Goal: Information Seeking & Learning: Compare options

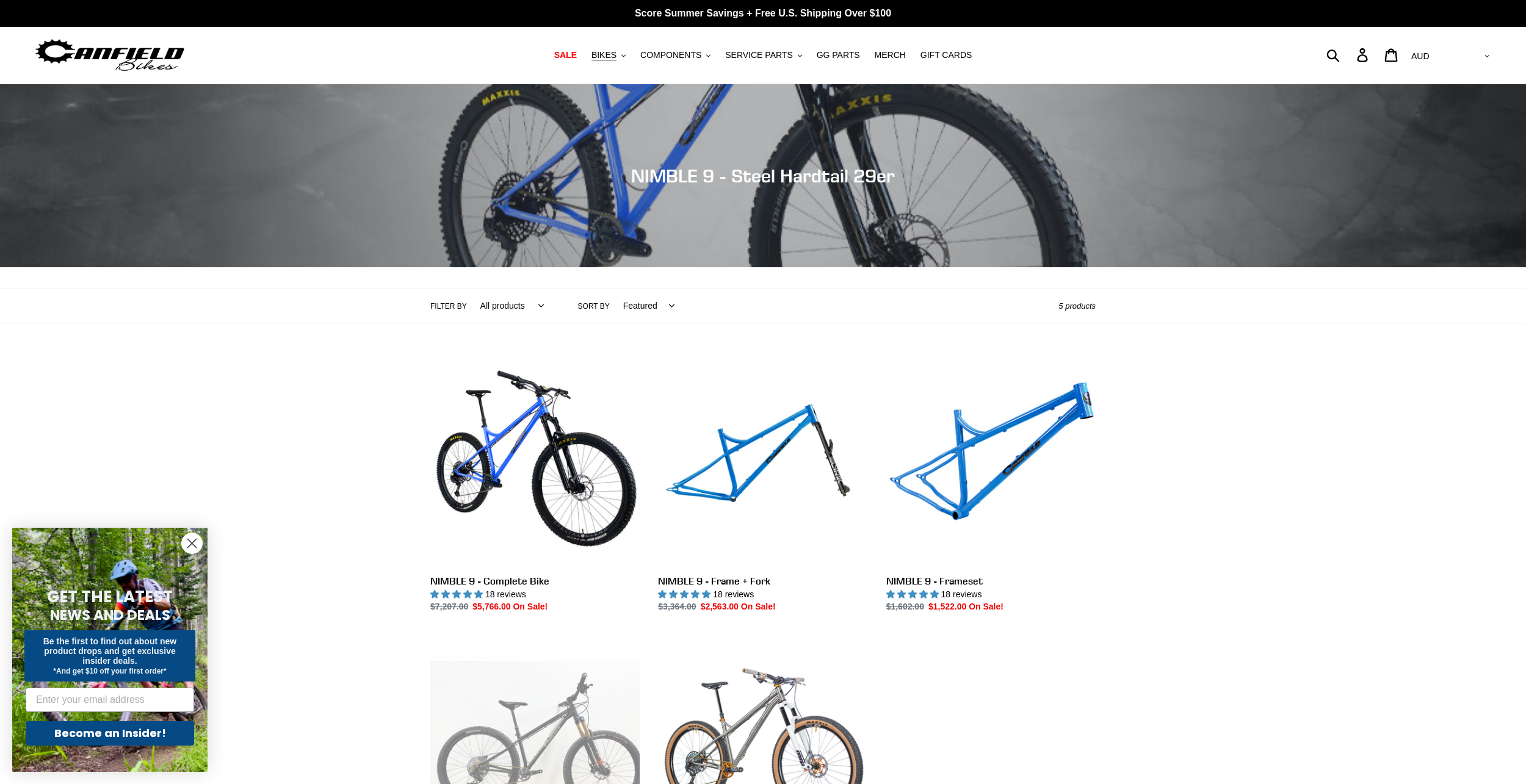
click at [193, 544] on icon "Close dialog" at bounding box center [192, 543] width 9 height 9
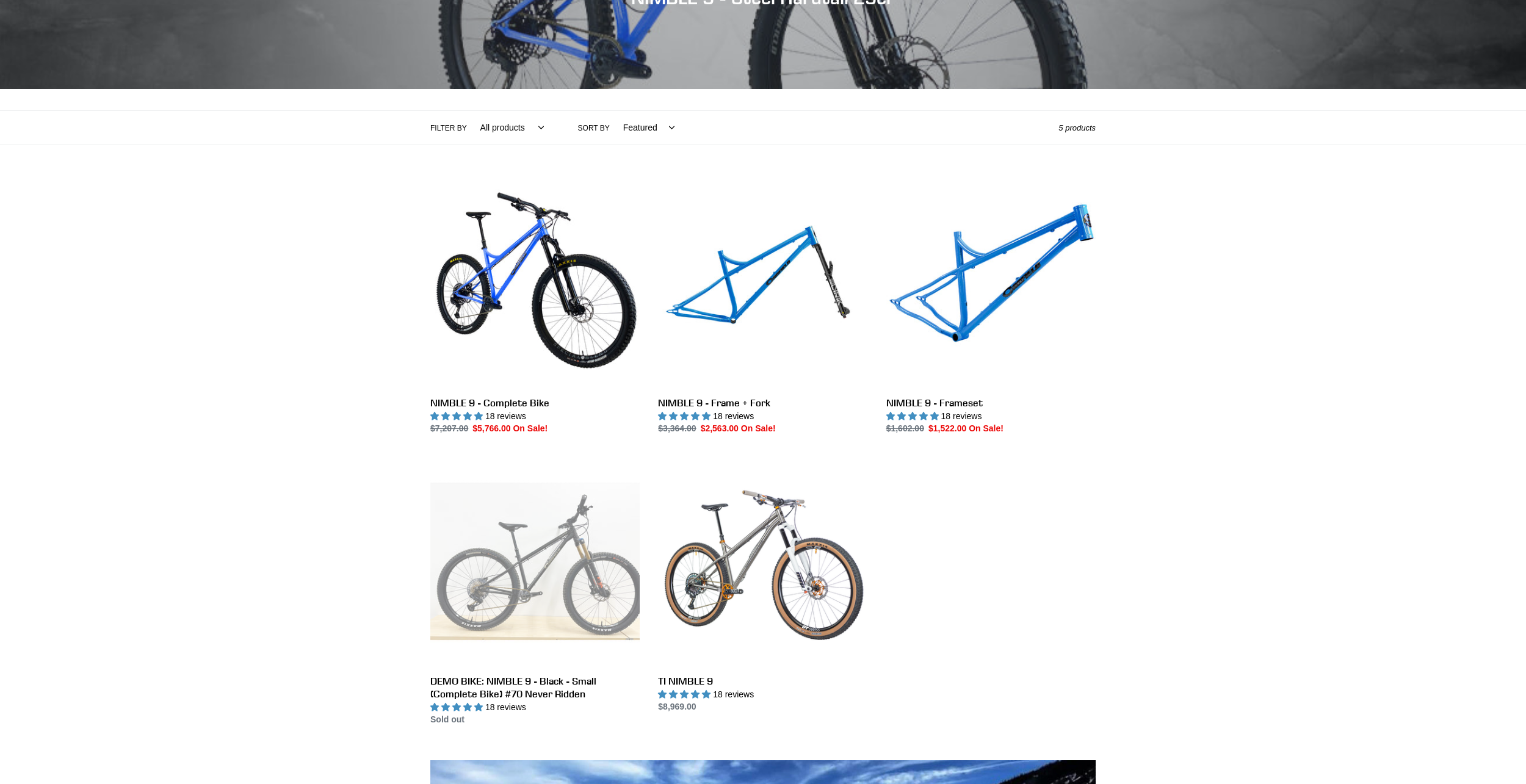
scroll to position [183, 0]
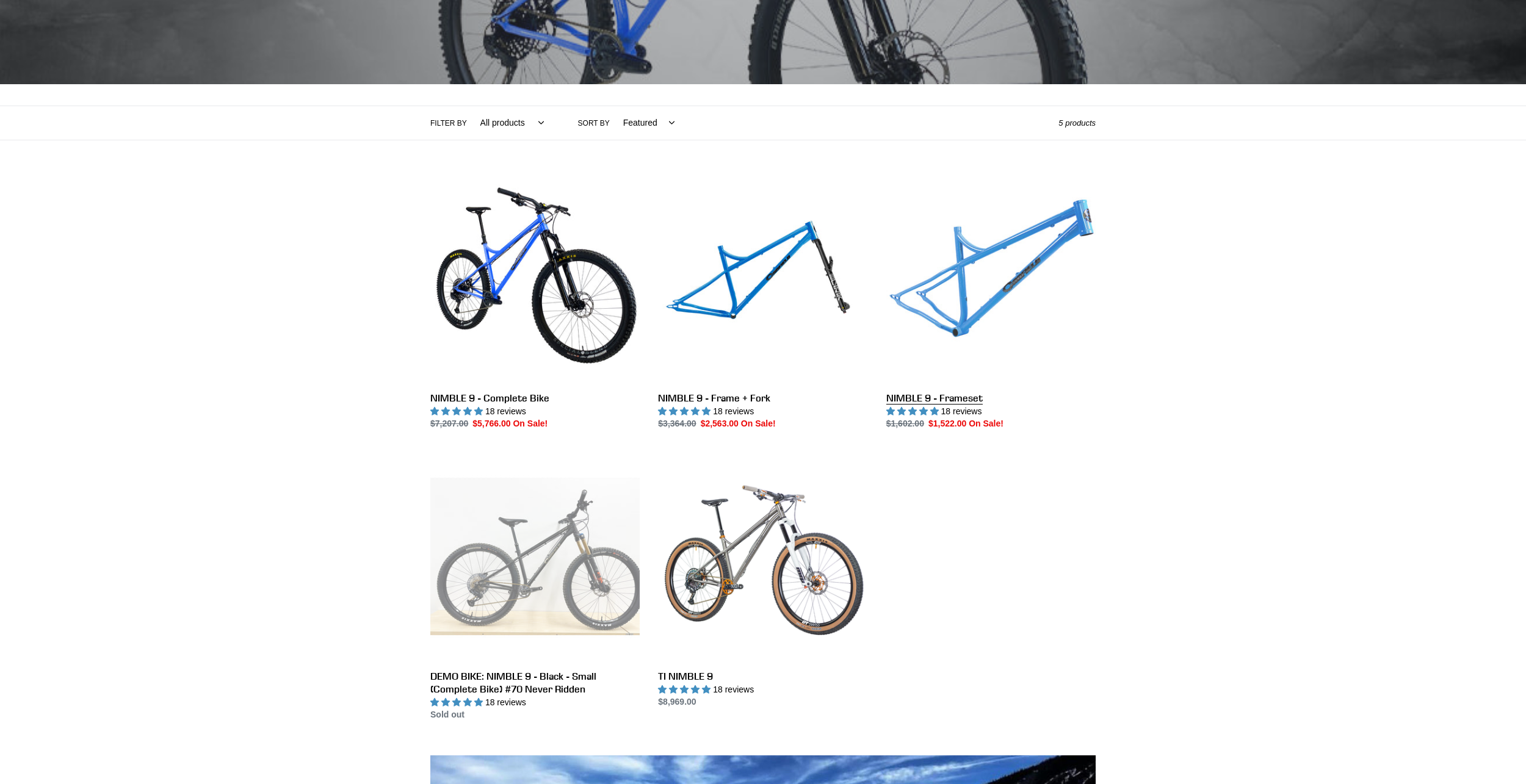
click at [994, 271] on link "NIMBLE 9 - Frameset" at bounding box center [990, 302] width 209 height 257
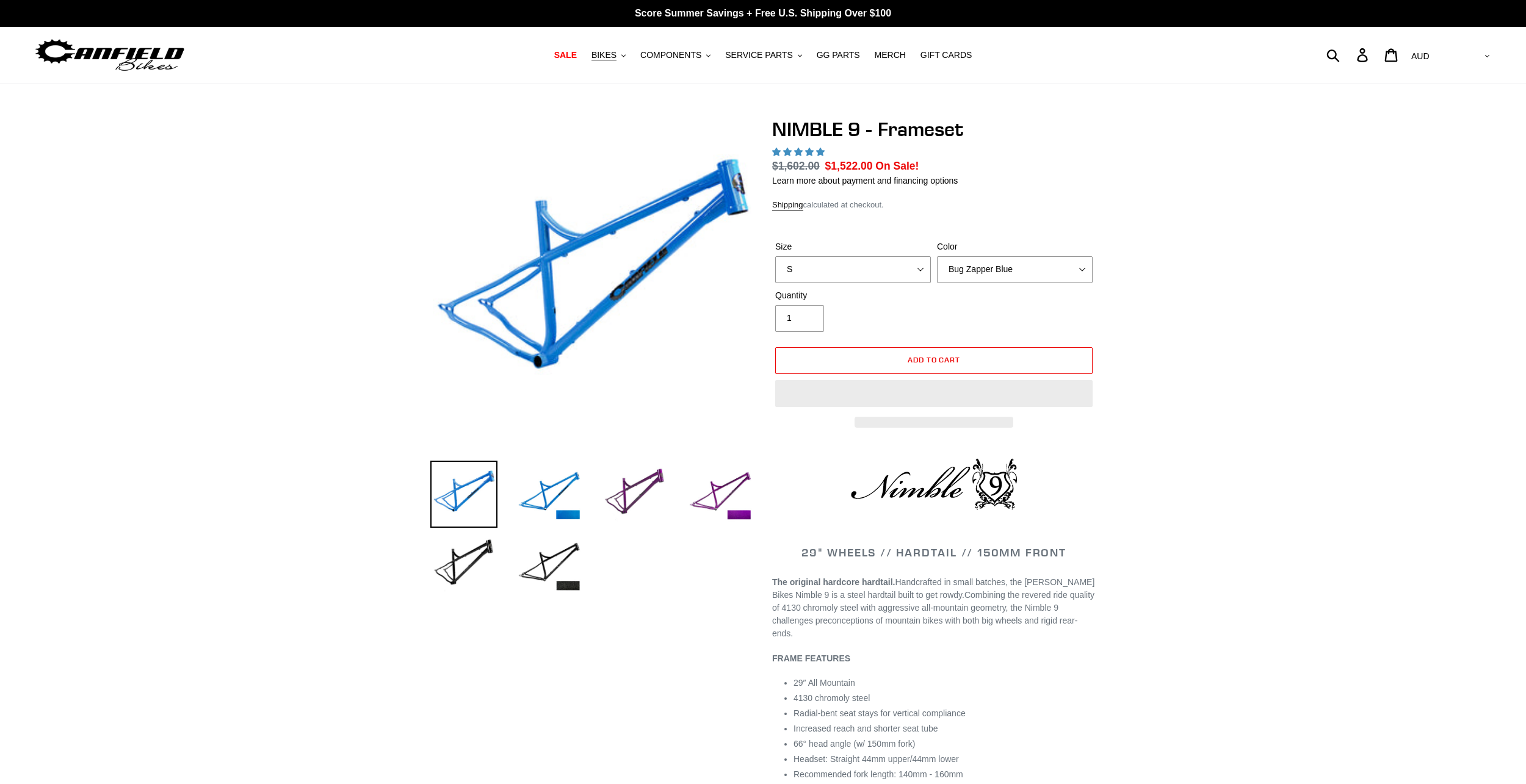
select select "highest-rating"
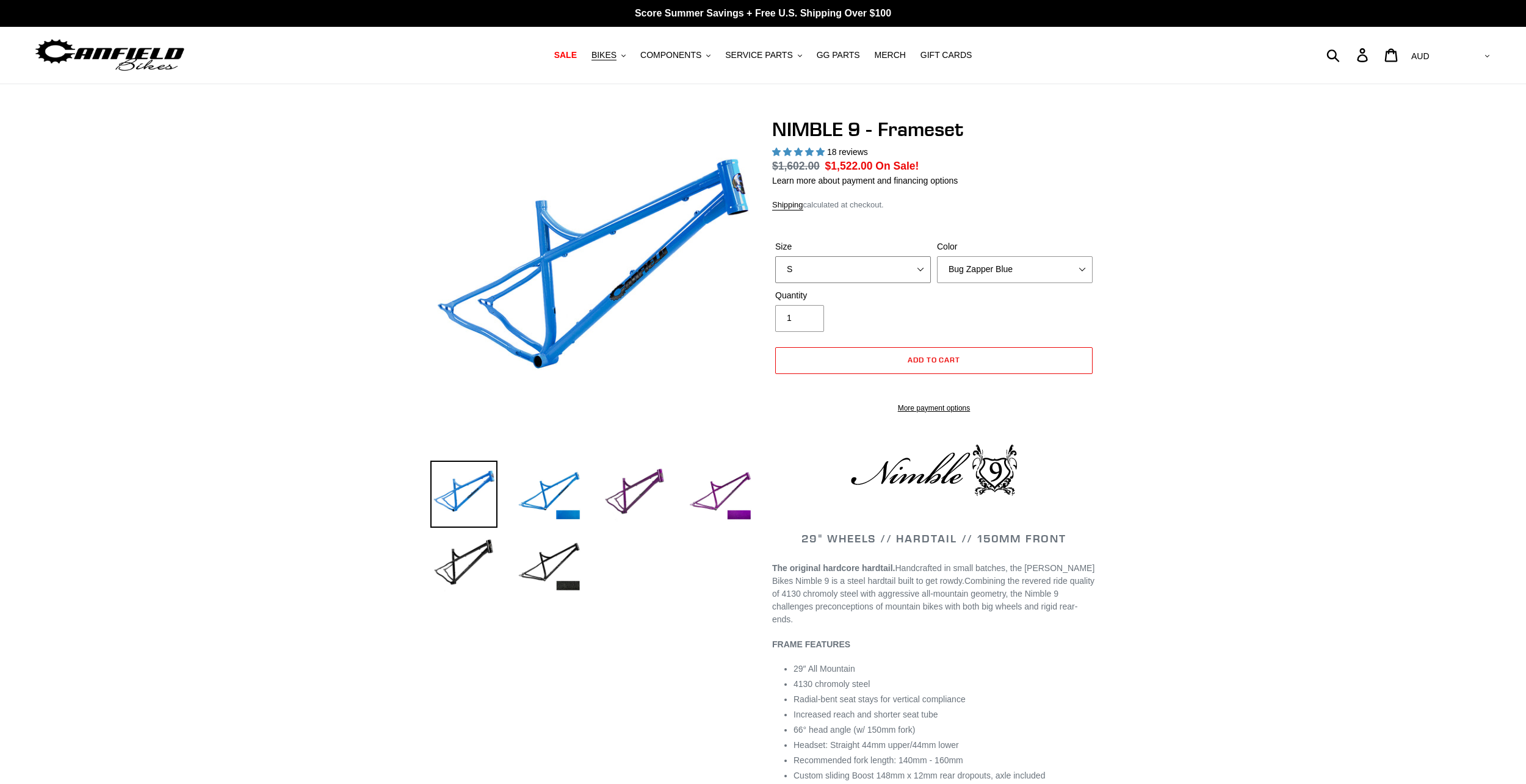
click at [911, 268] on select "S M L XL" at bounding box center [852, 270] width 155 height 27
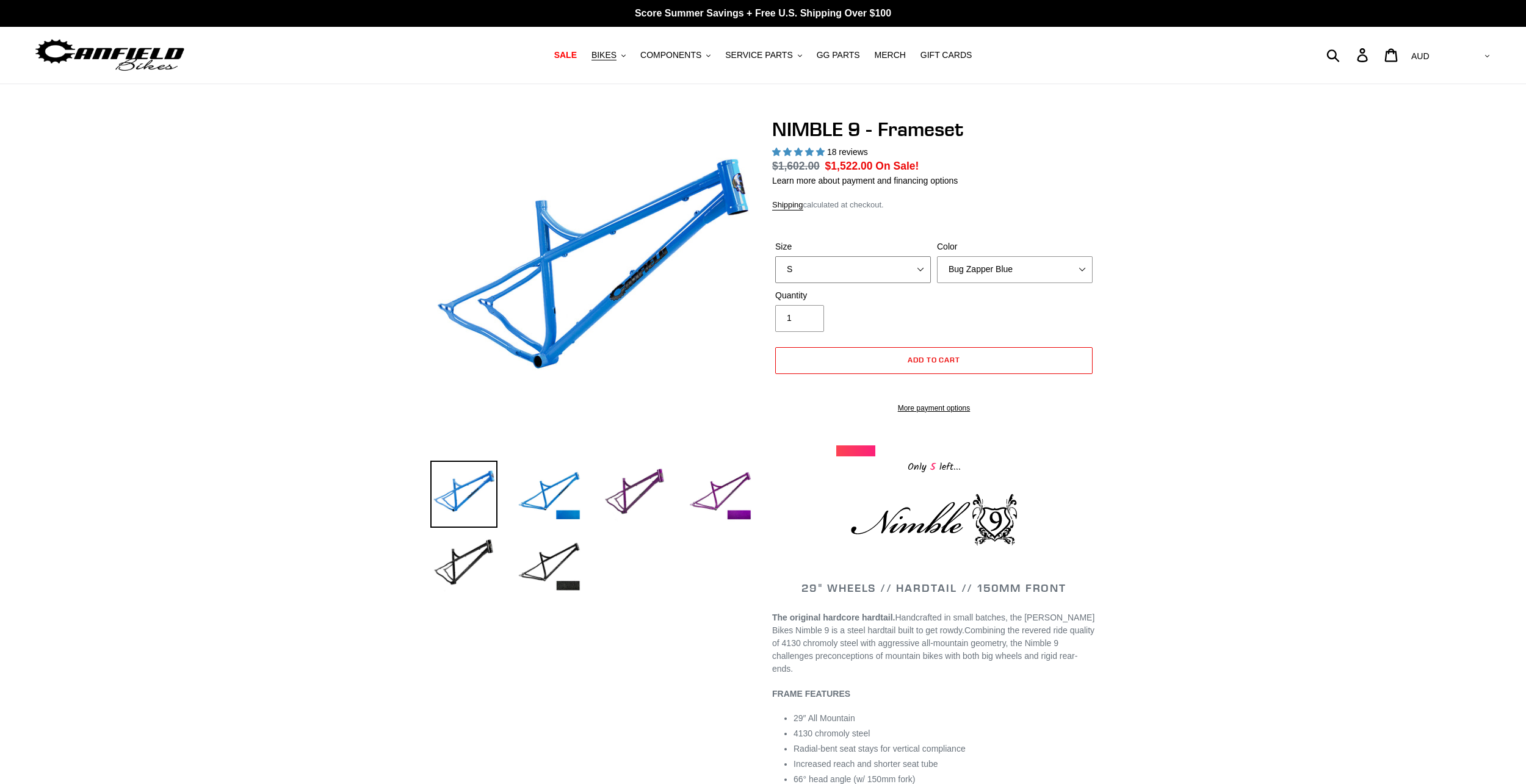
select select "M"
click at [775, 256] on select "S M L XL" at bounding box center [852, 270] width 155 height 27
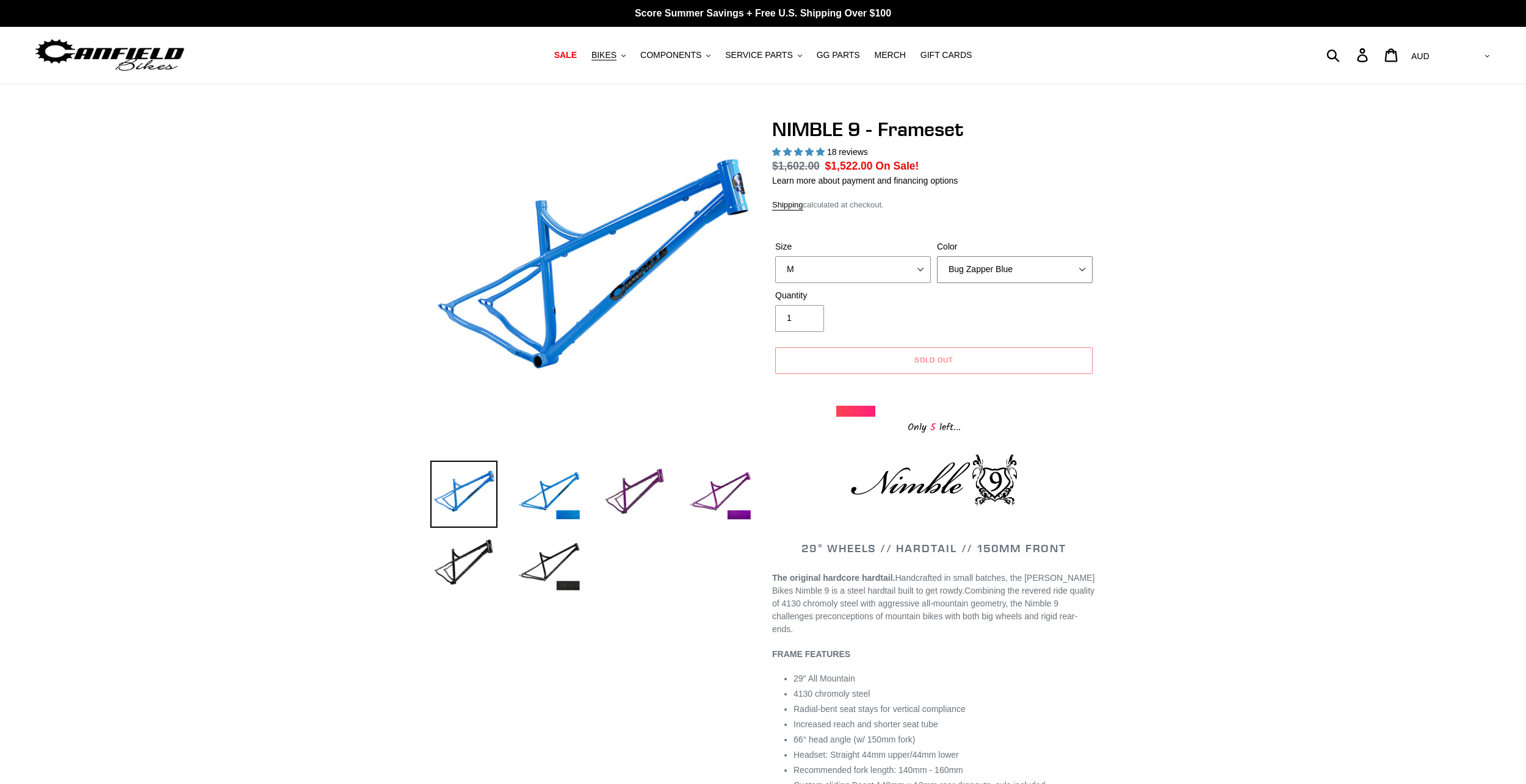
click at [1041, 269] on select "Bug Zapper Blue Purple Haze -Sold Out Galaxy Black" at bounding box center [1014, 270] width 155 height 27
click at [937, 256] on select "Bug Zapper Blue Purple Haze -Sold Out Galaxy Black" at bounding box center [1014, 270] width 155 height 27
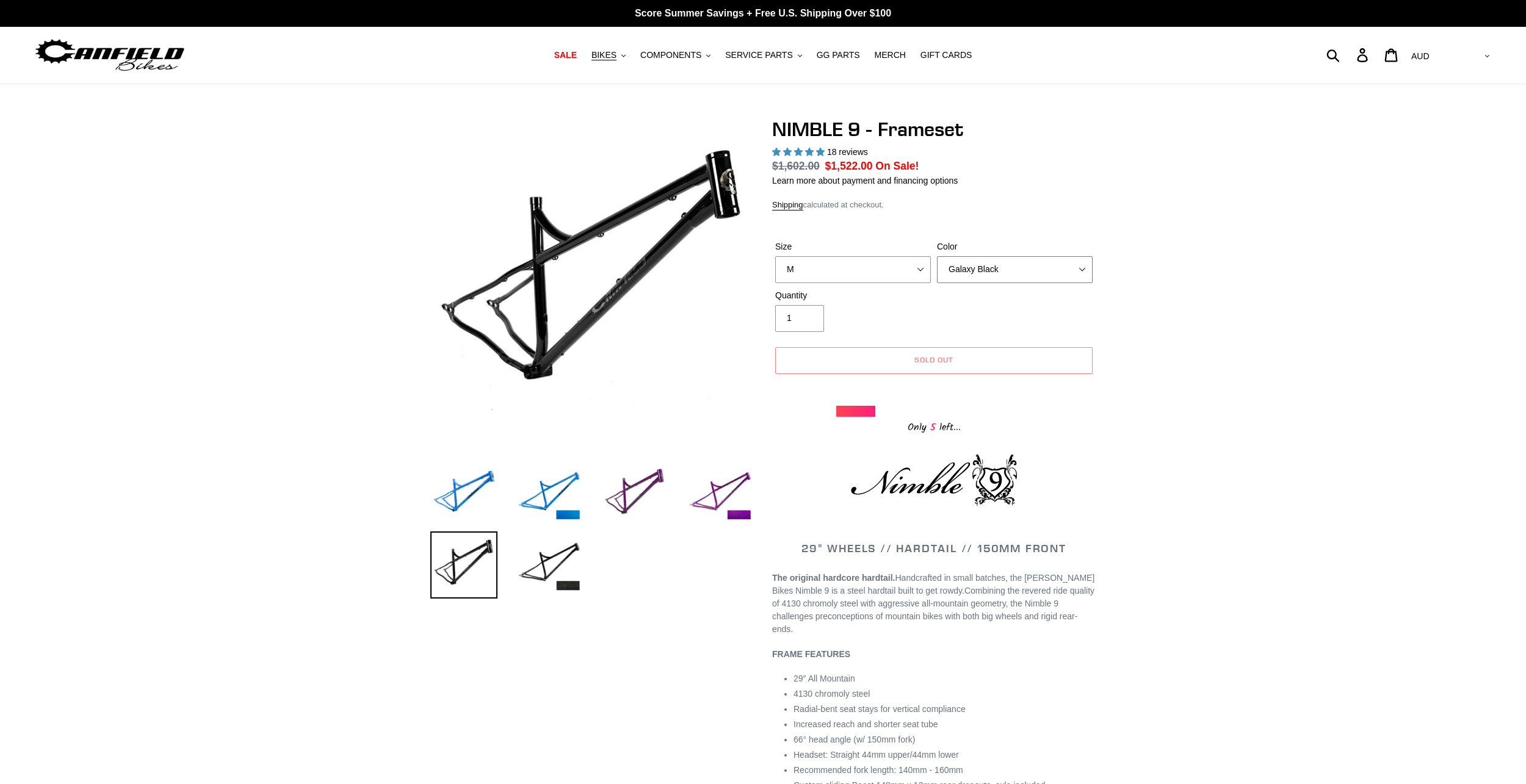
click at [1042, 270] on select "Bug Zapper Blue Purple Haze -Sold Out Galaxy Black" at bounding box center [1014, 270] width 155 height 27
select select "Bug Zapper Blue"
click at [937, 256] on select "Bug Zapper Blue Purple Haze -Sold Out Galaxy Black" at bounding box center [1014, 270] width 155 height 27
click at [543, 497] on img at bounding box center [549, 494] width 67 height 67
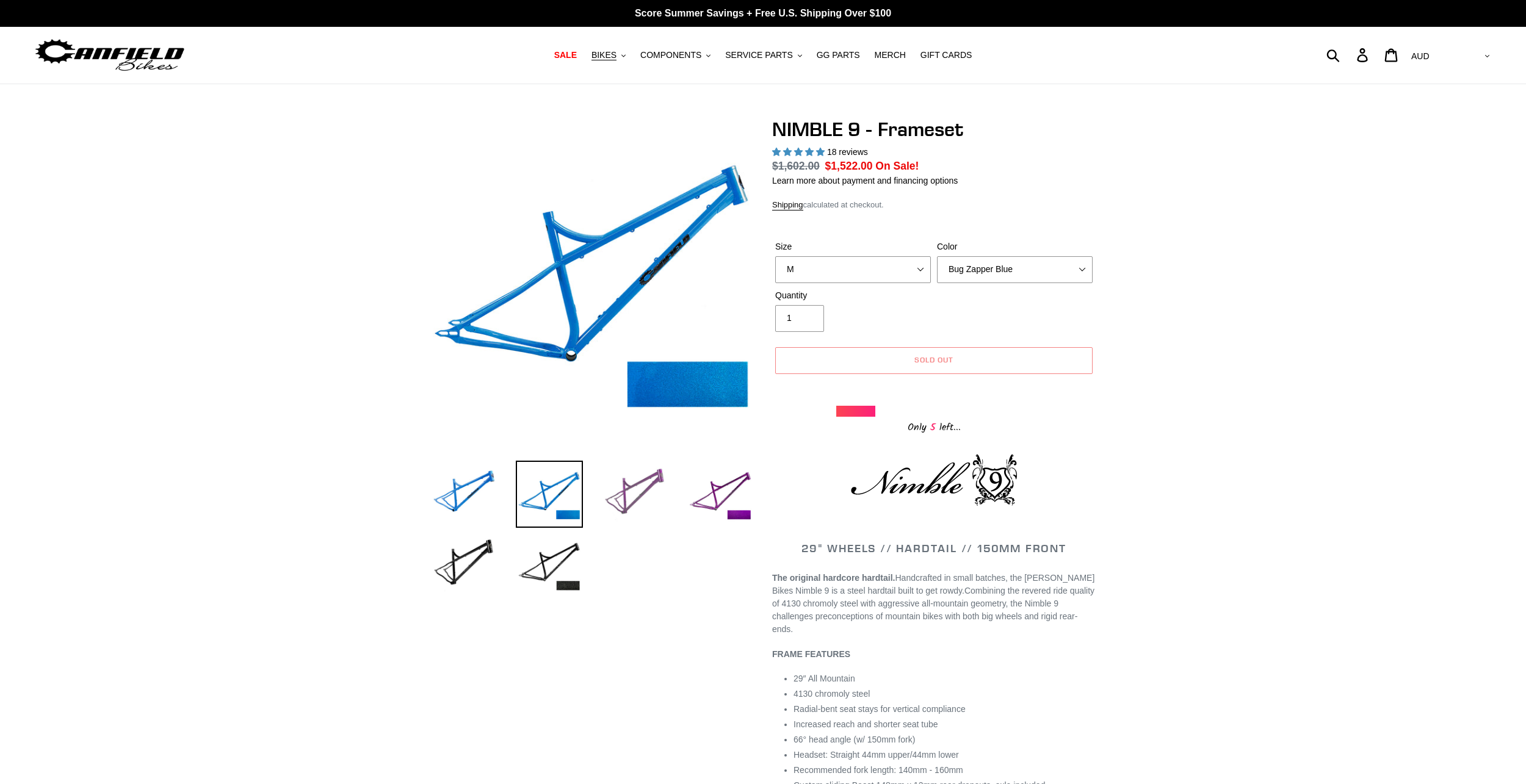
click at [618, 497] on img at bounding box center [635, 494] width 67 height 67
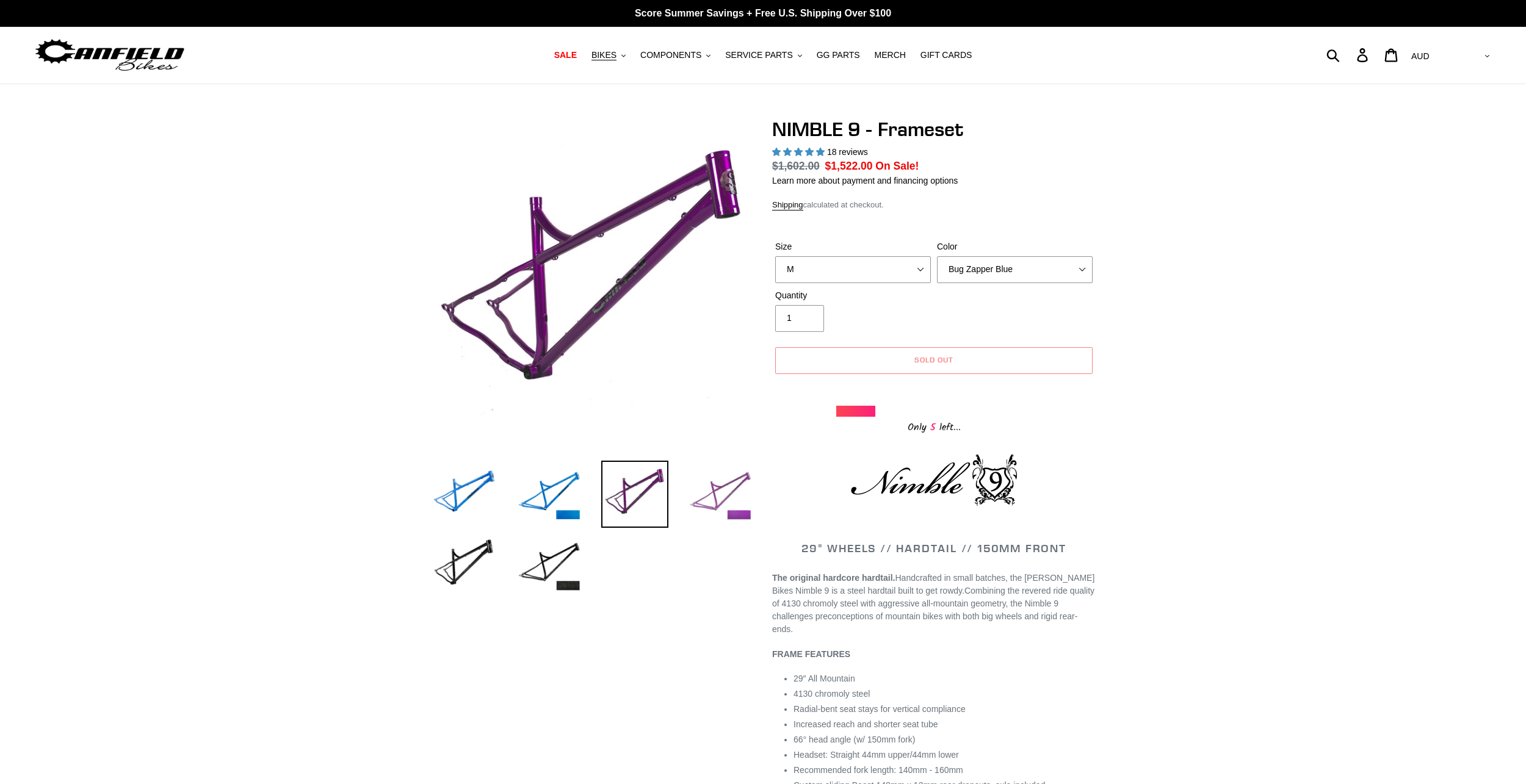
click at [702, 495] on img at bounding box center [720, 494] width 67 height 67
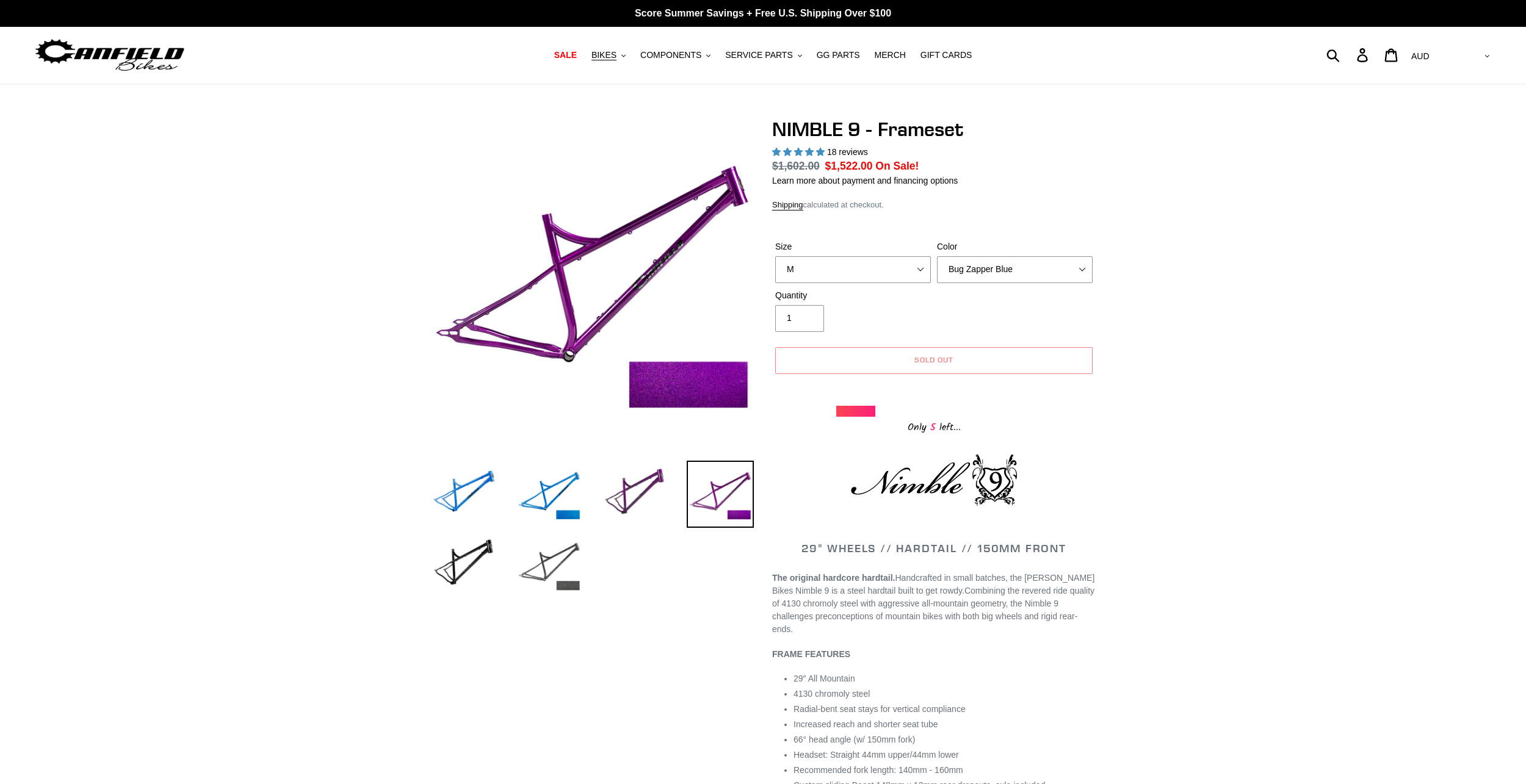
click at [568, 555] on img at bounding box center [549, 565] width 67 height 67
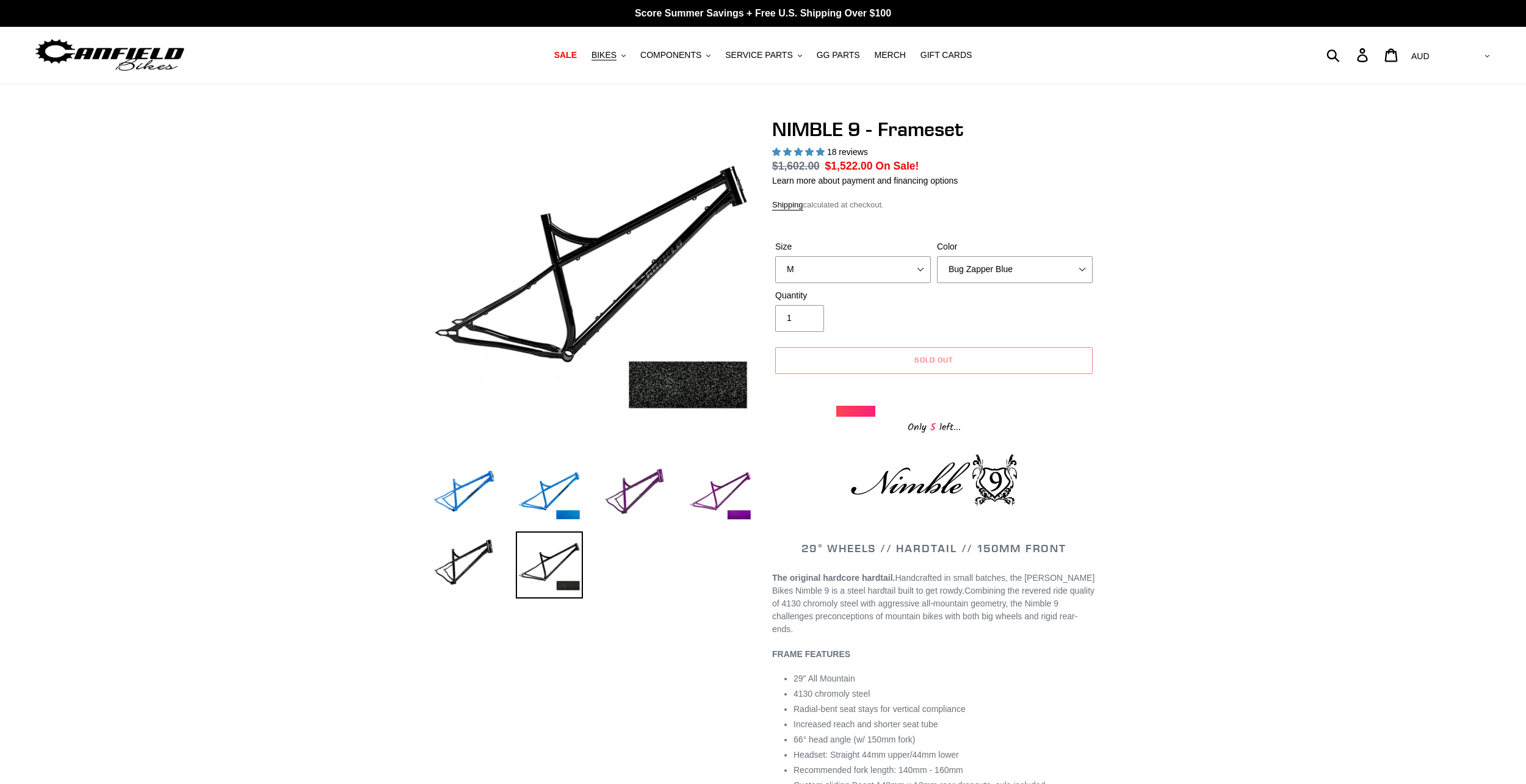
click at [630, 60] on button "BIKES .cls-1{fill:#231f20}" at bounding box center [608, 55] width 46 height 16
click at [577, 54] on span "SALE" at bounding box center [566, 55] width 23 height 11
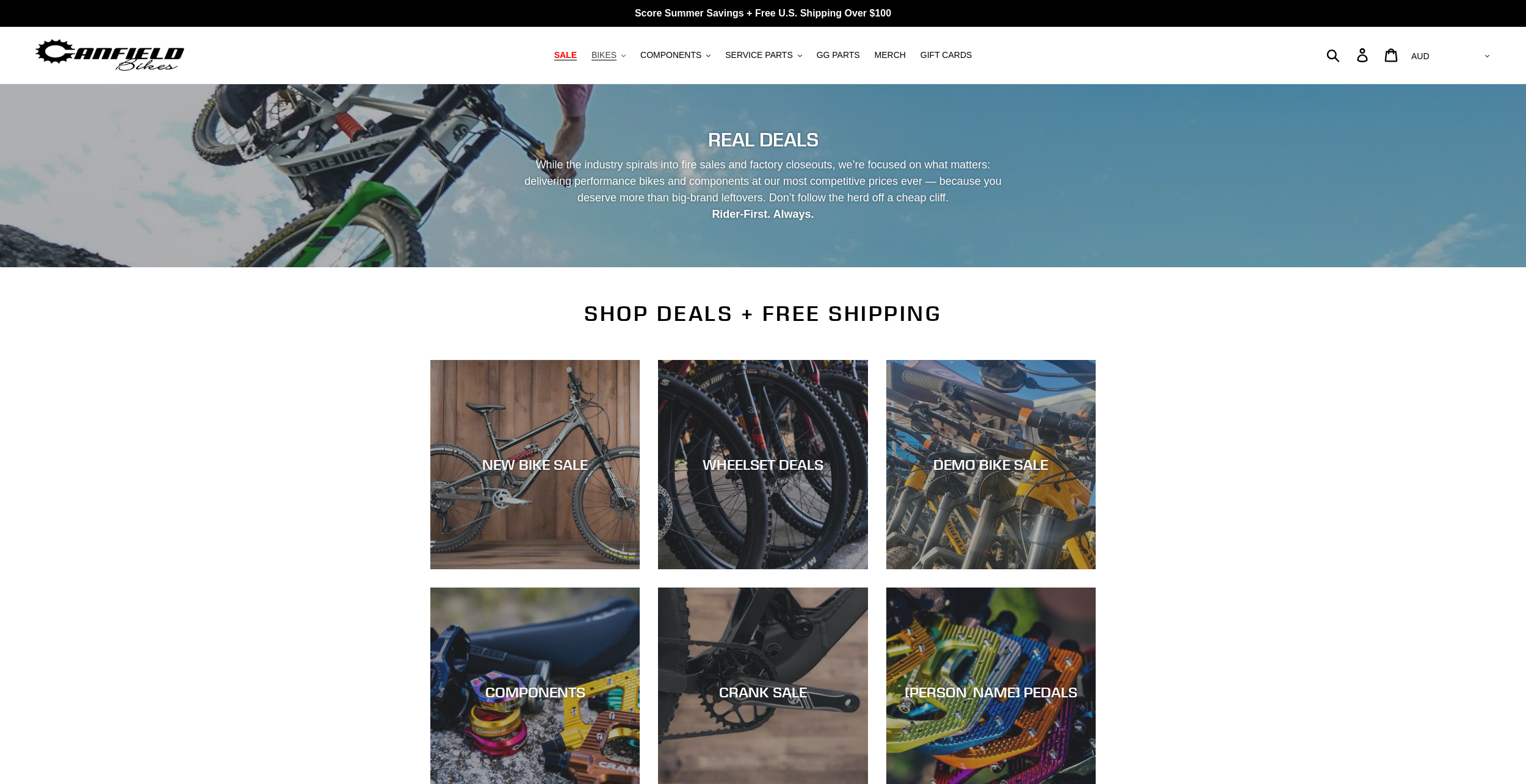
click at [630, 57] on button "BIKES .cls-1{fill:#231f20}" at bounding box center [608, 55] width 46 height 16
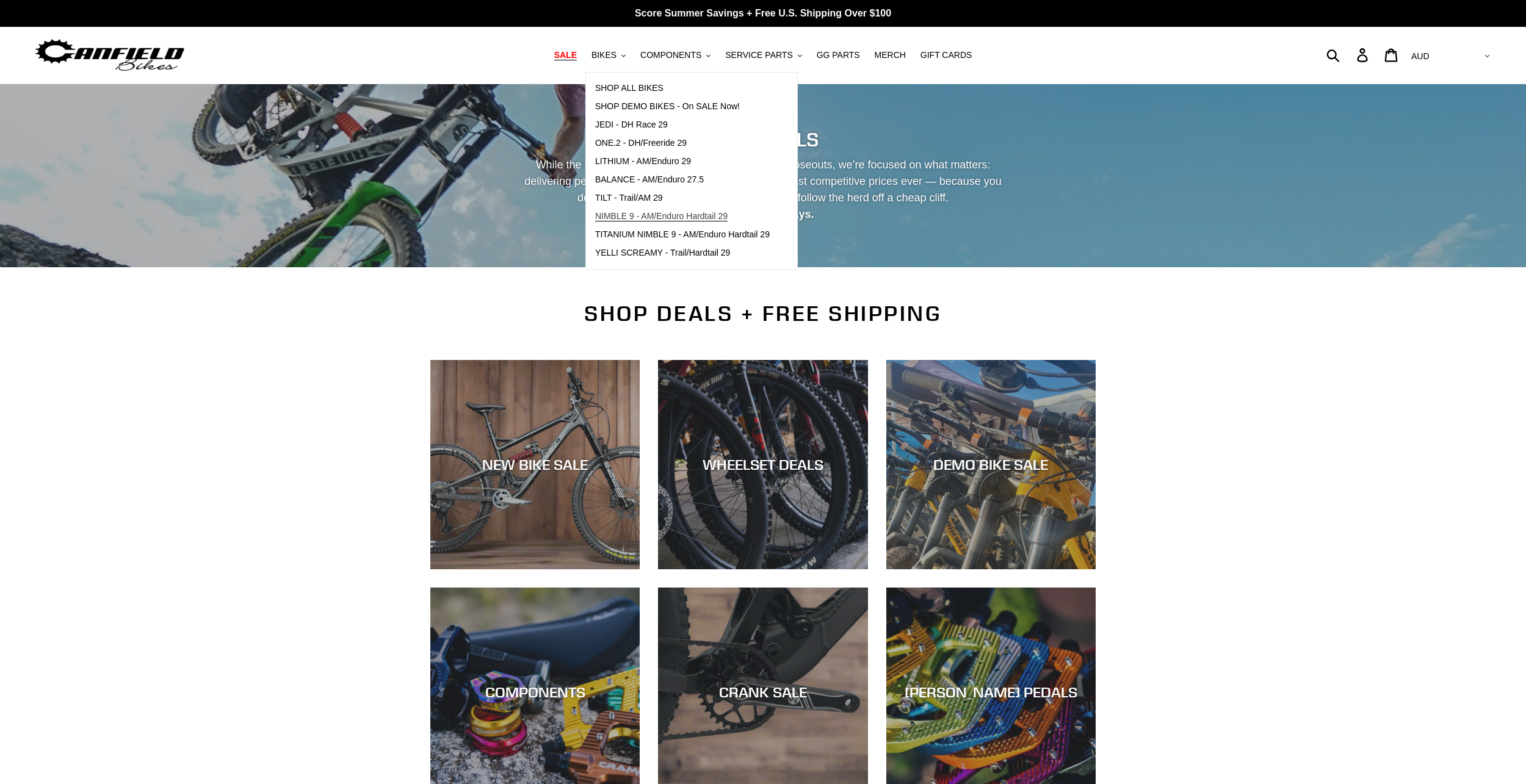
click at [725, 214] on span "NIMBLE 9 - AM/Enduro Hardtail 29" at bounding box center [661, 216] width 133 height 11
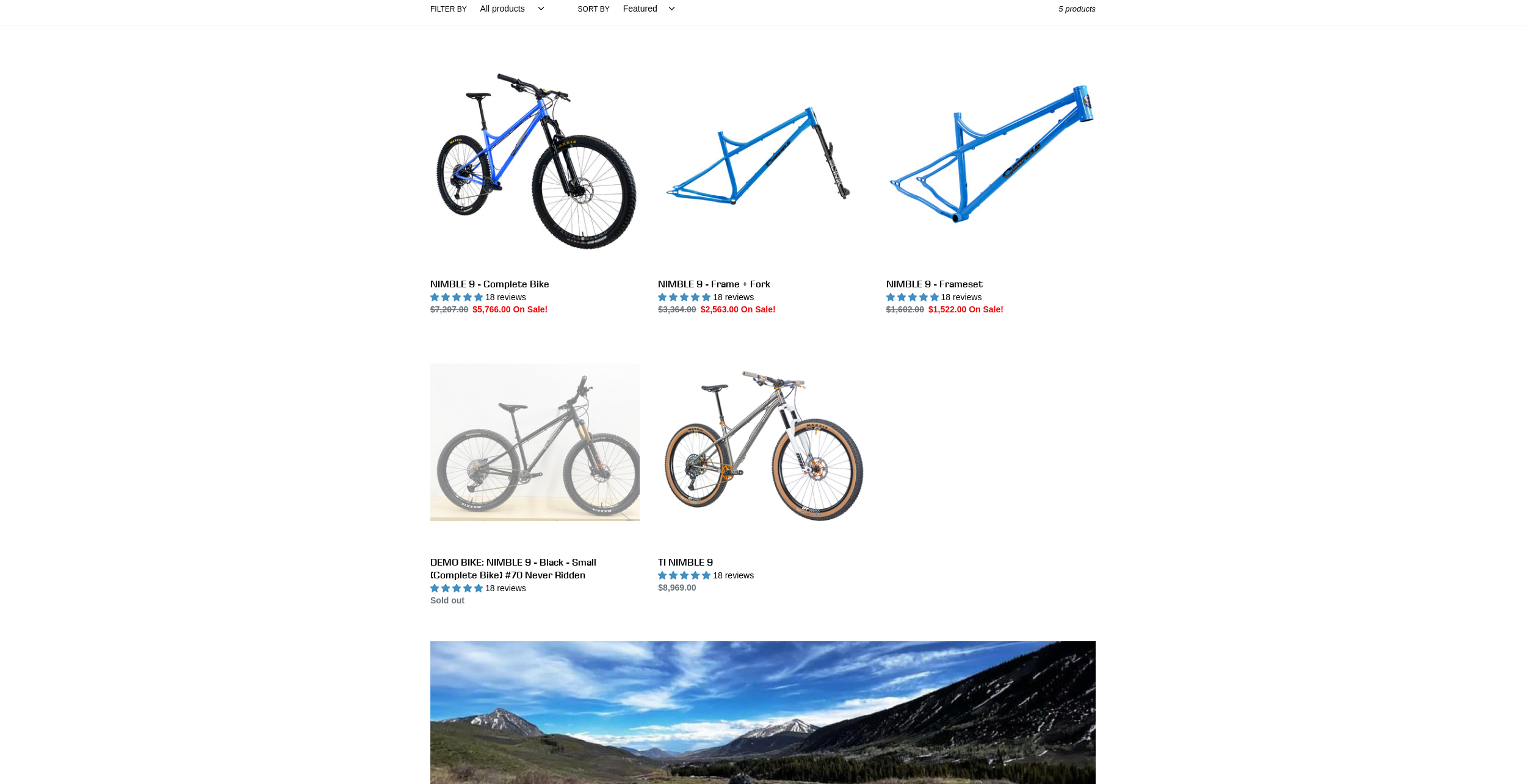
scroll to position [305, 0]
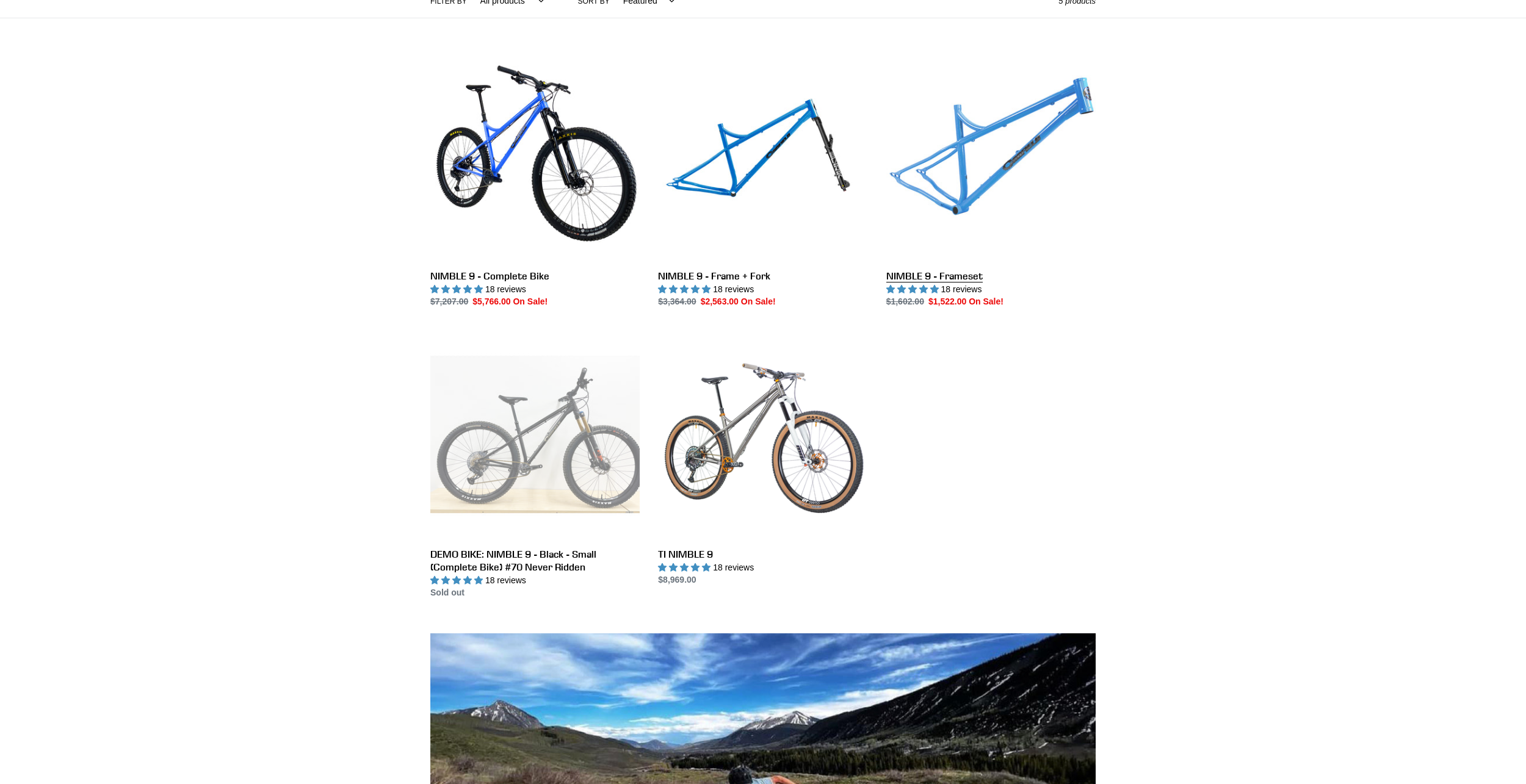
click at [950, 178] on link "NIMBLE 9 - Frameset" at bounding box center [990, 180] width 209 height 257
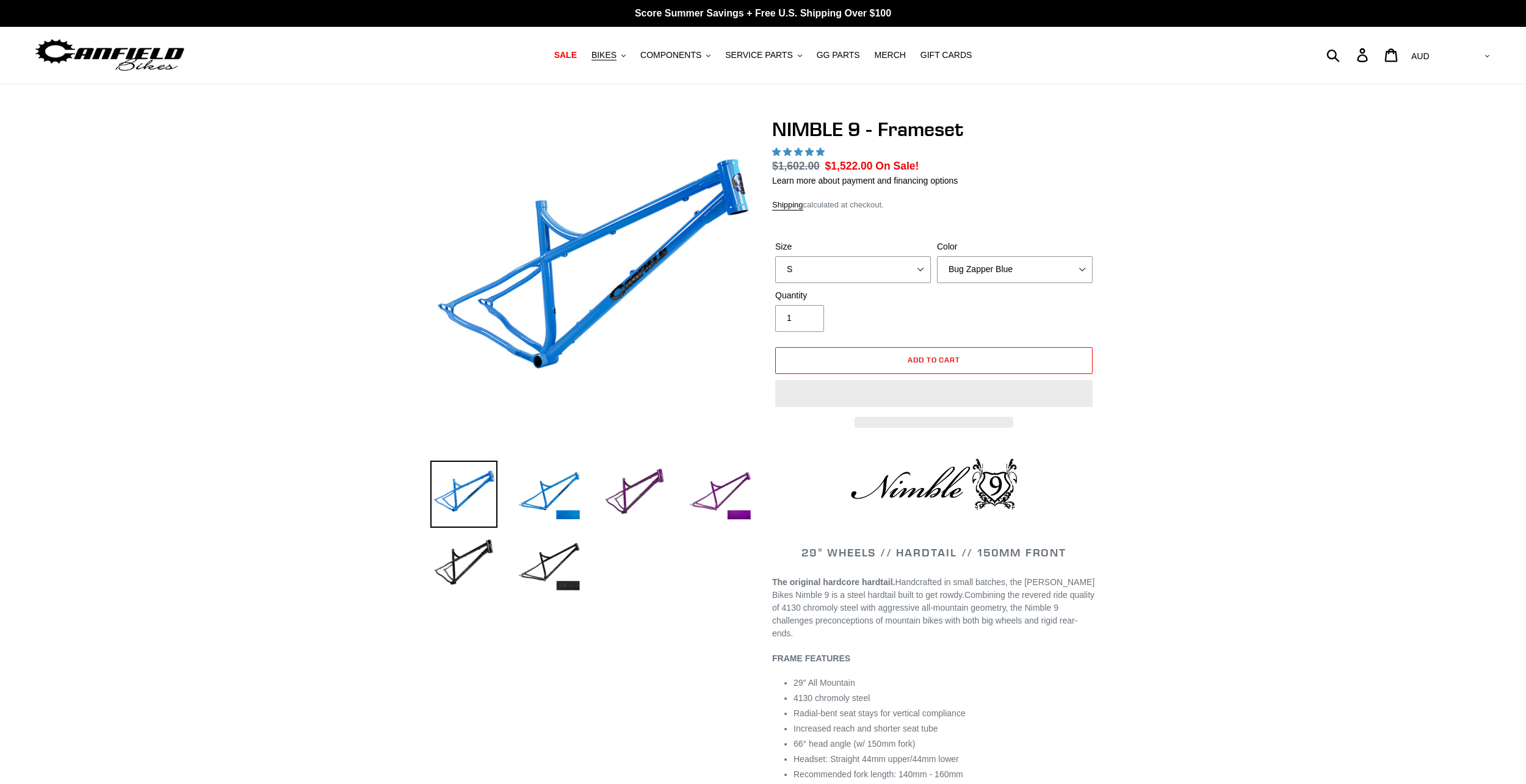
select select "highest-rating"
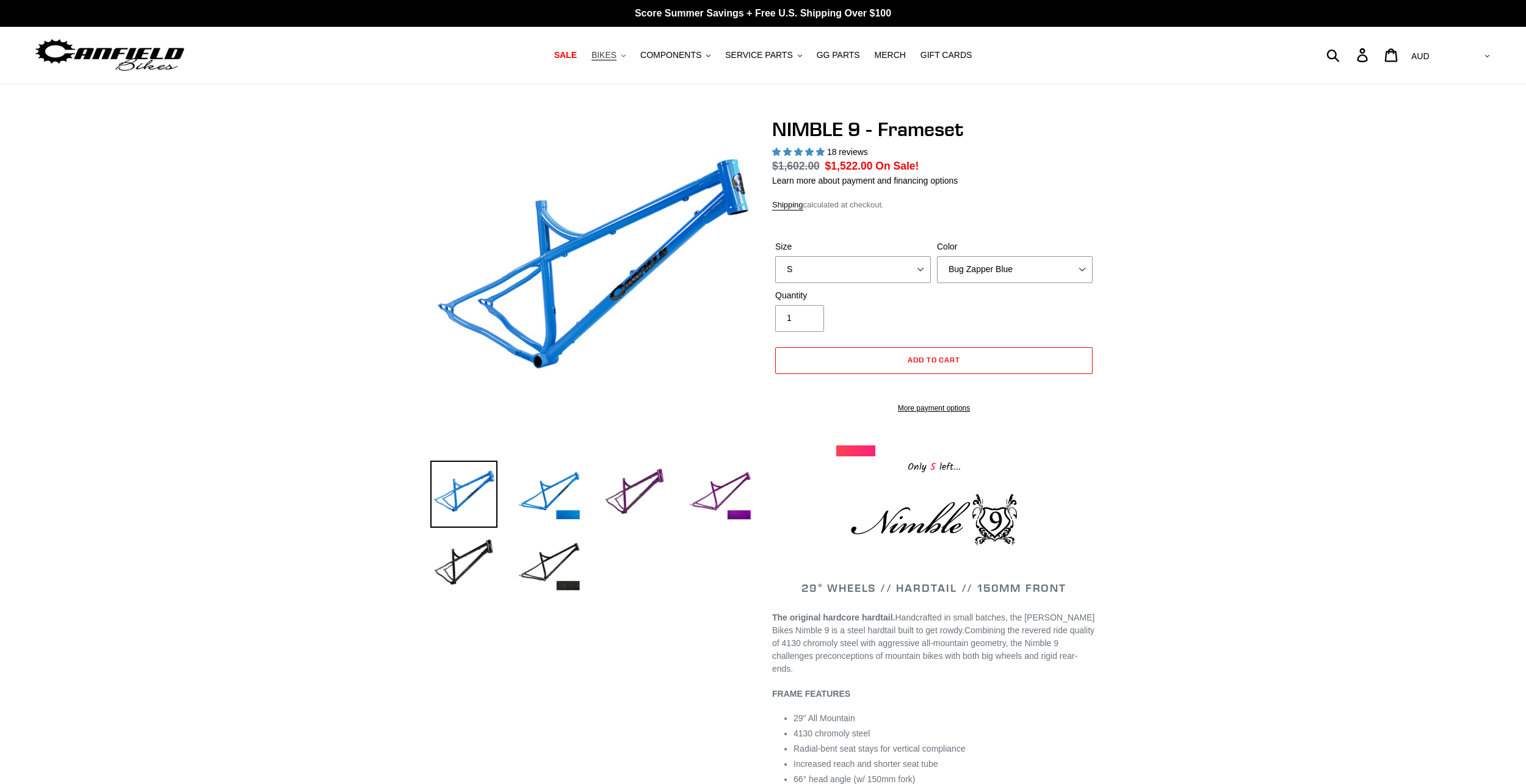
click at [625, 55] on icon ".cls-1{fill:#231f20}" at bounding box center [623, 56] width 4 height 4
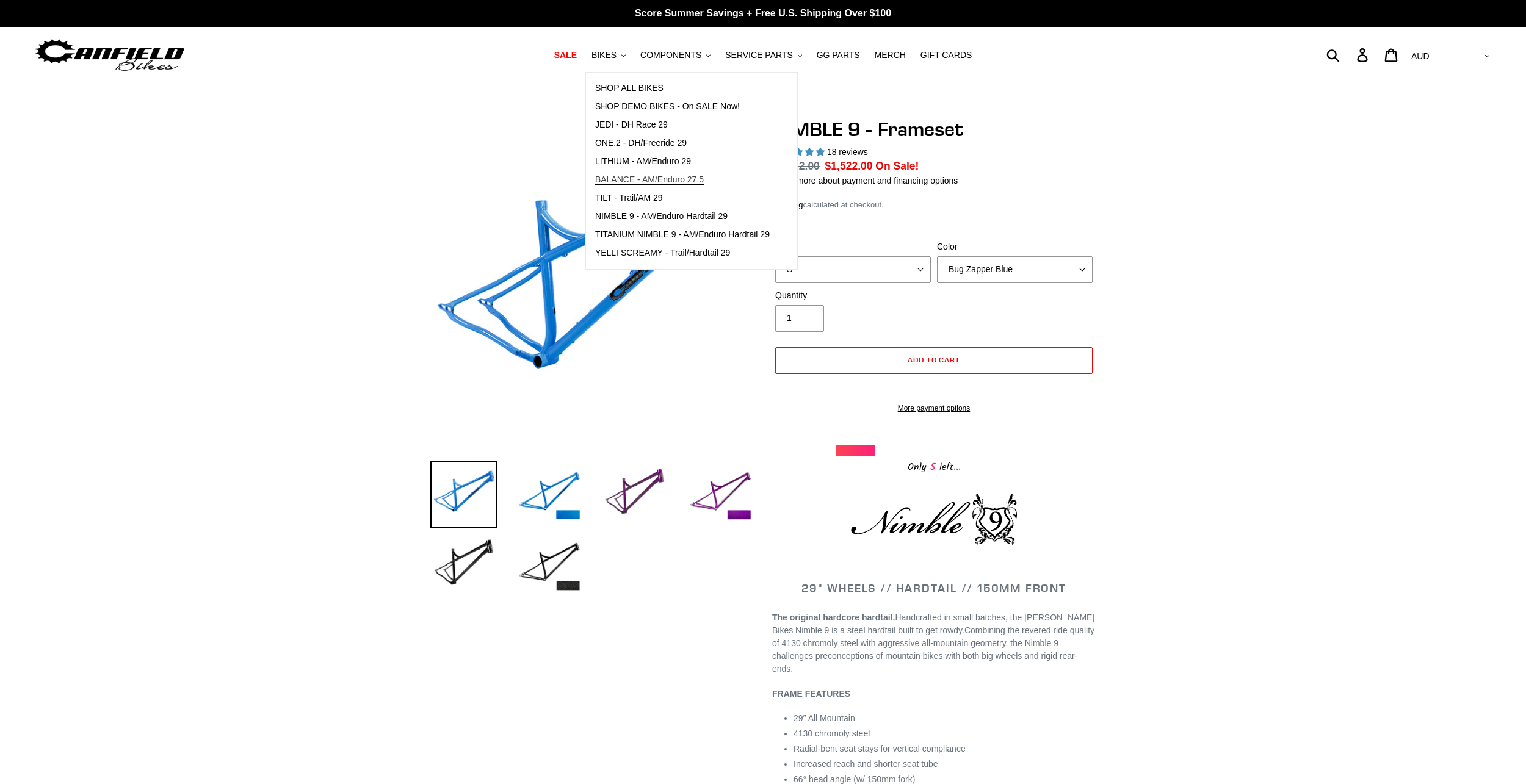
click at [699, 182] on span "BALANCE - AM/Enduro 27.5" at bounding box center [649, 180] width 109 height 11
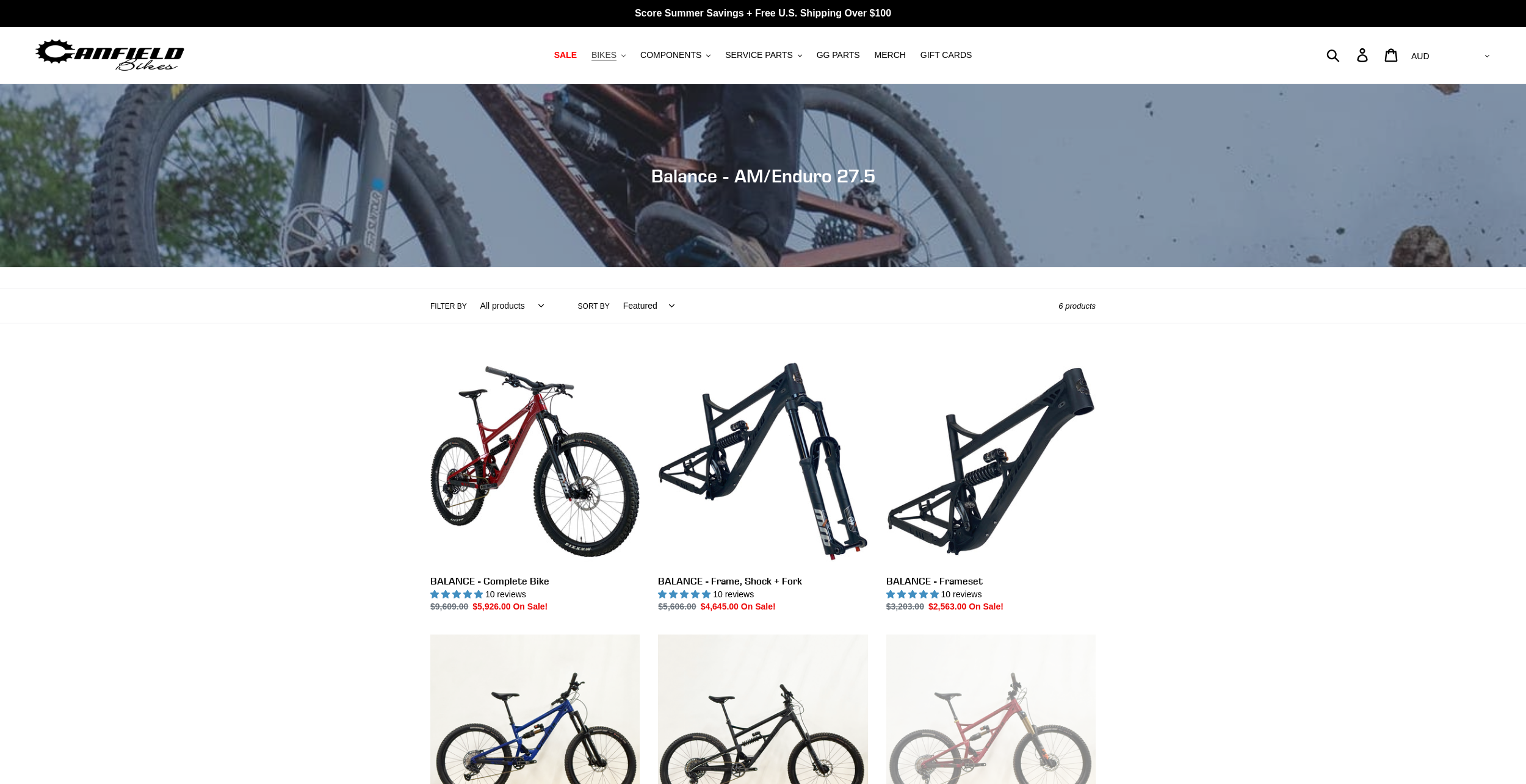
click at [625, 55] on icon ".cls-1{fill:#231f20}" at bounding box center [623, 56] width 4 height 4
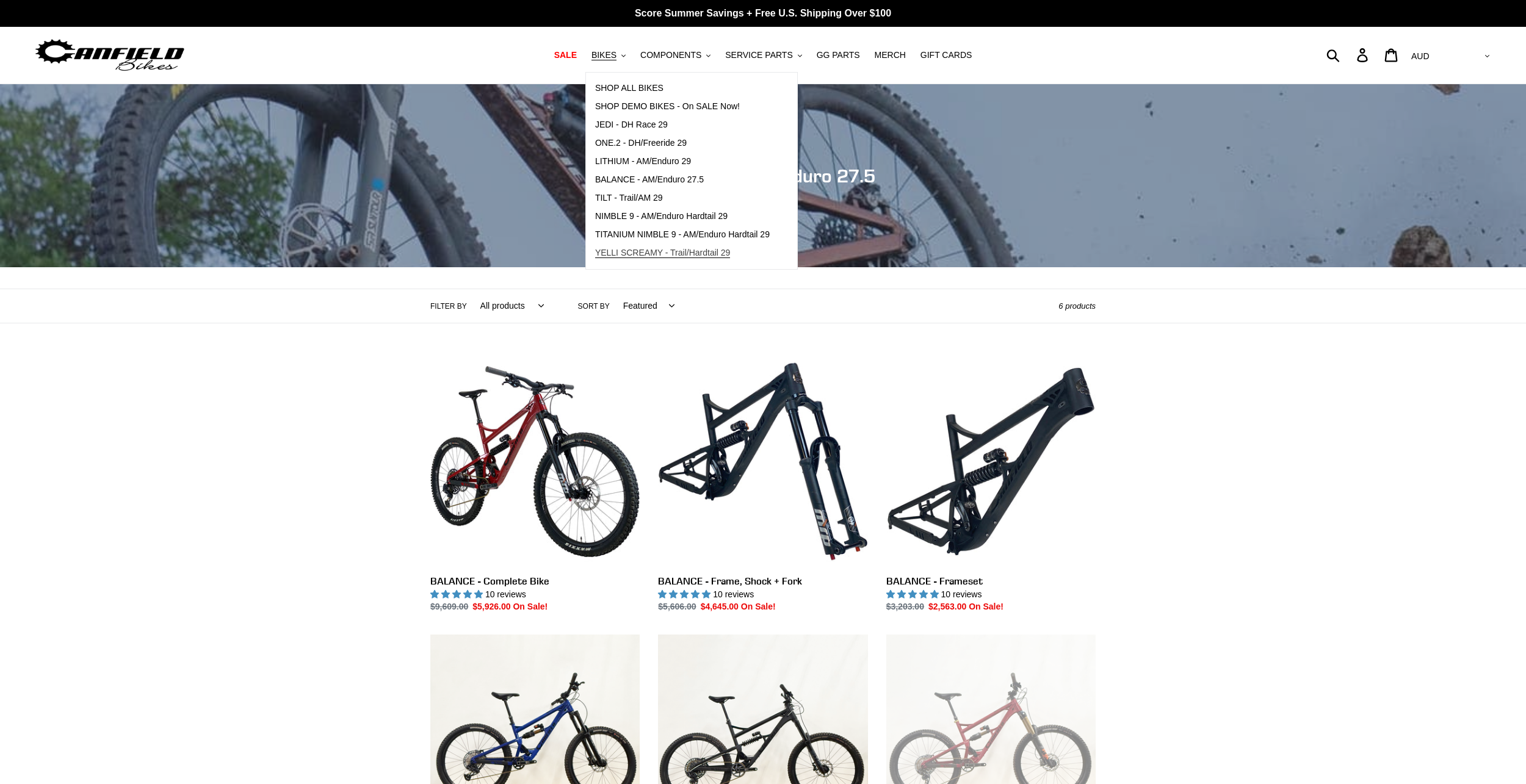
click at [716, 254] on span "YELLI SCREAMY - Trail/Hardtail 29" at bounding box center [662, 253] width 136 height 11
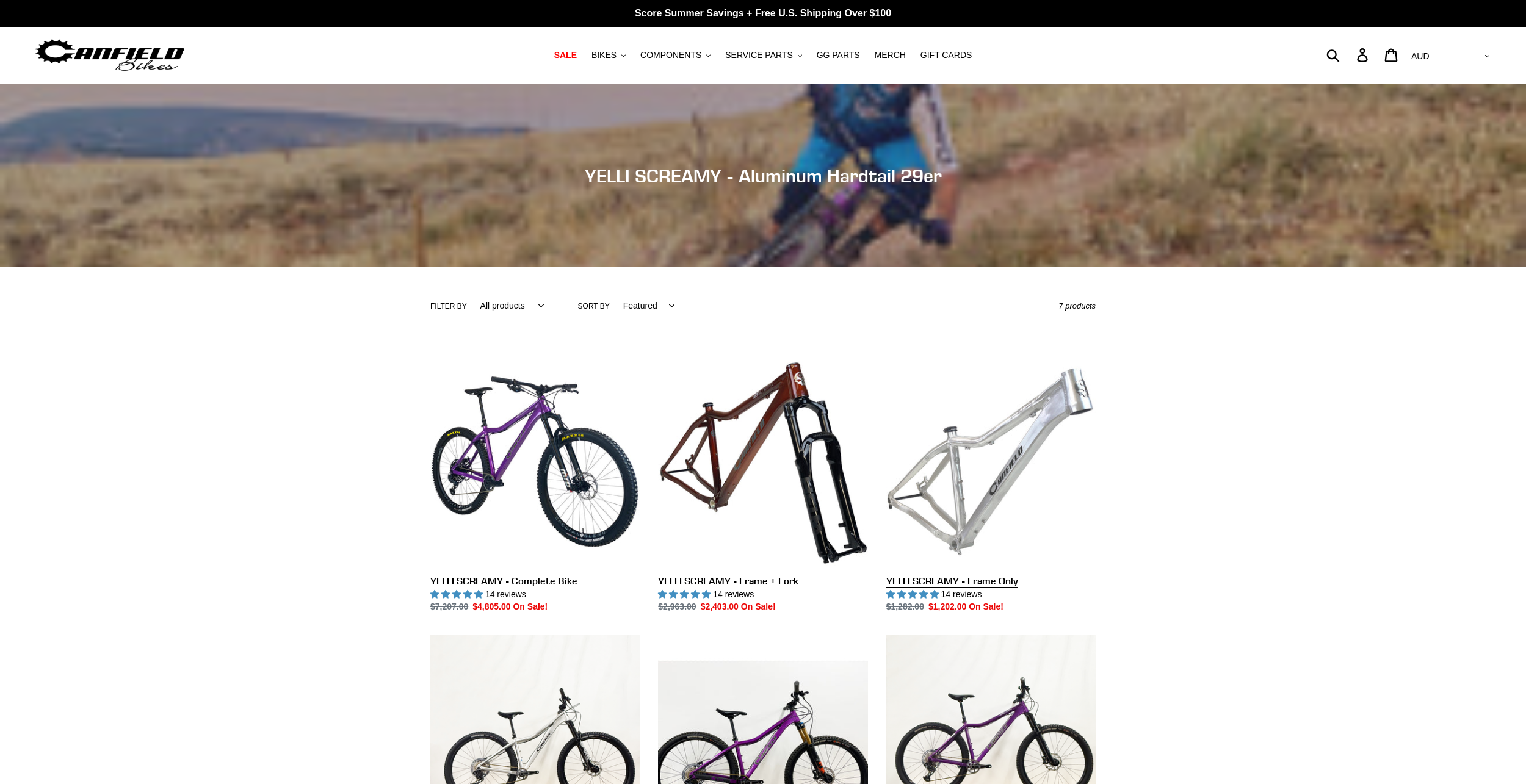
click at [999, 449] on link "YELLI SCREAMY - Frame Only" at bounding box center [990, 485] width 209 height 257
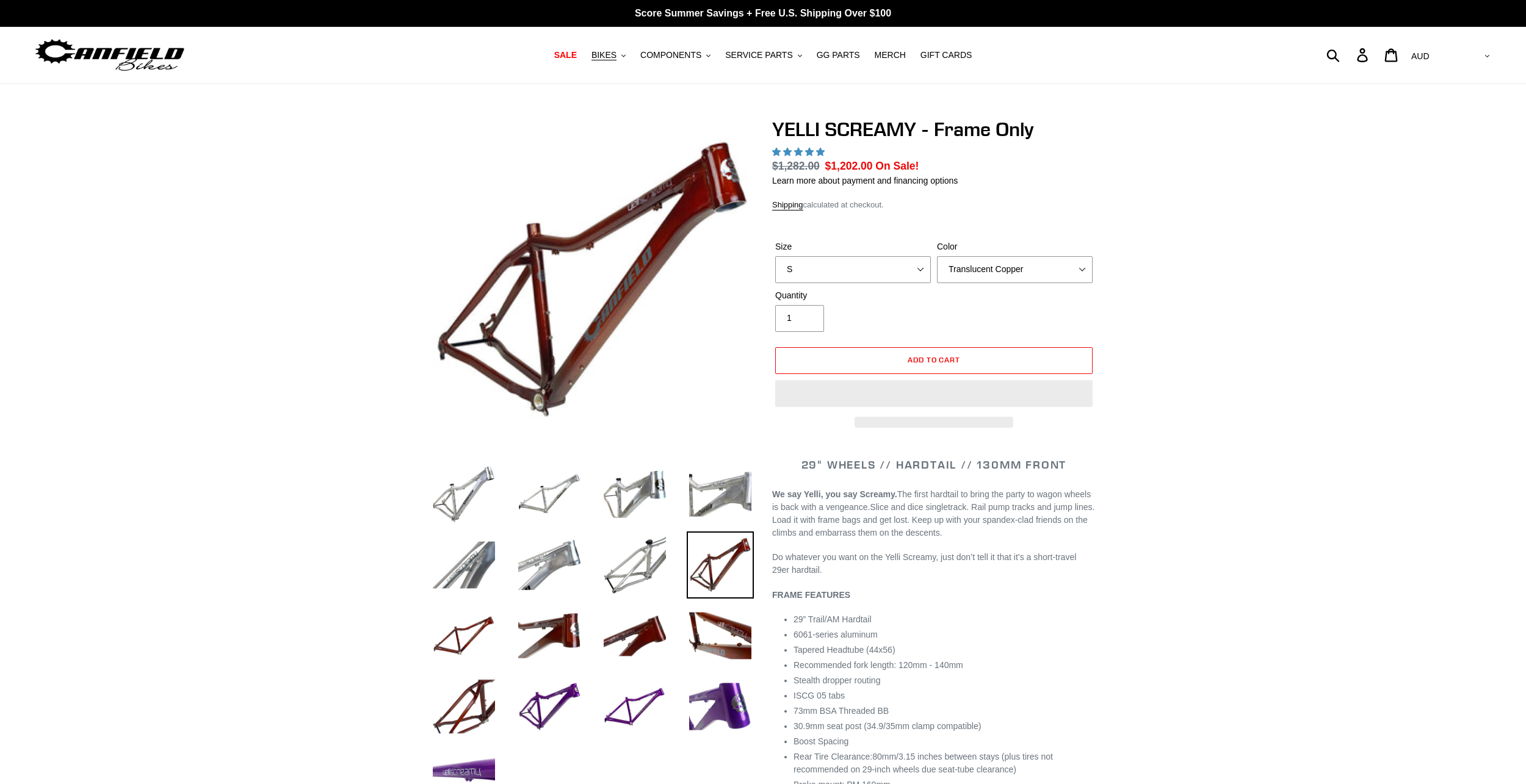
select select "highest-rating"
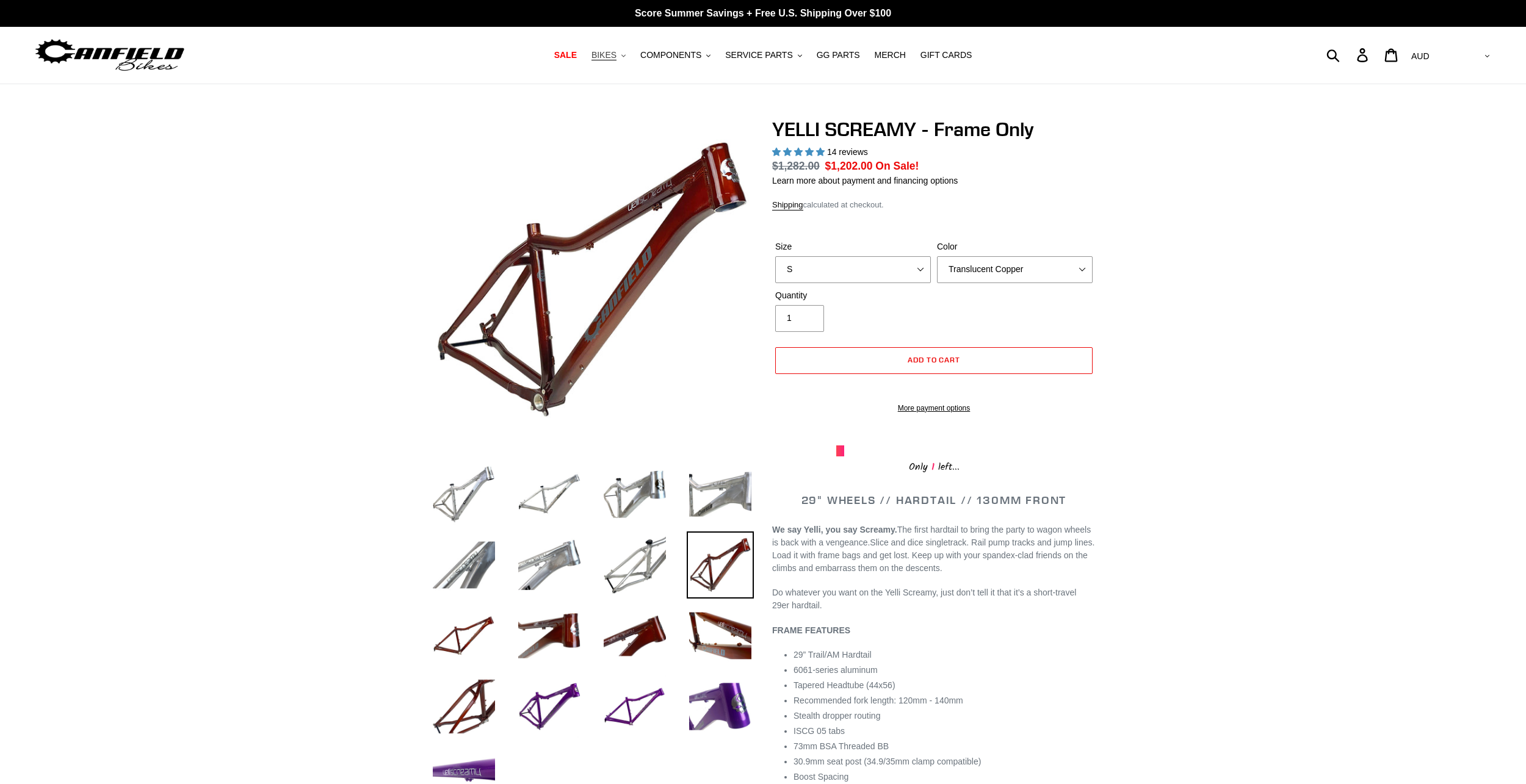
click at [632, 60] on button "BIKES .cls-1{fill:#231f20}" at bounding box center [608, 55] width 46 height 16
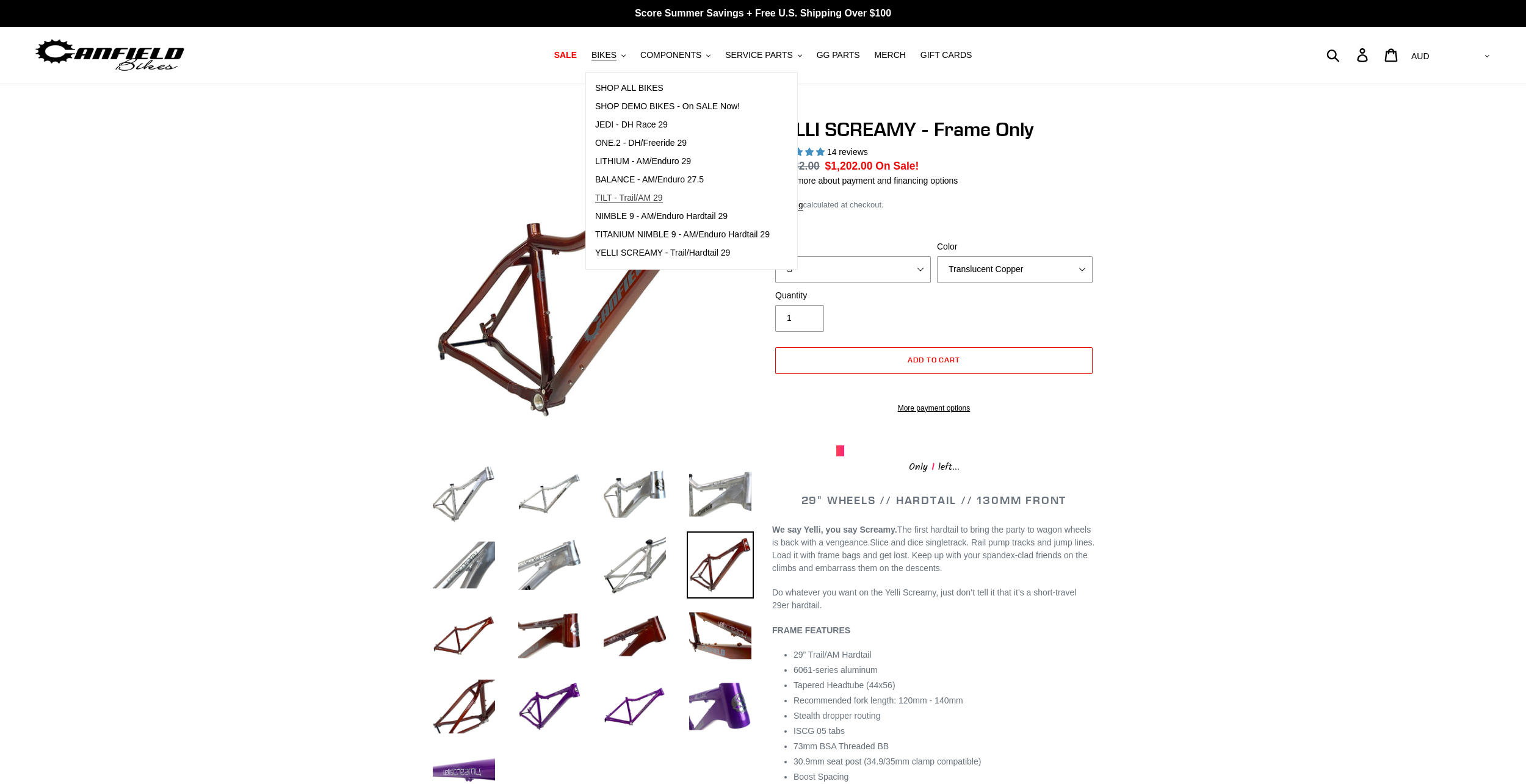
click at [696, 194] on link "TILT - Trail/AM 29" at bounding box center [682, 199] width 193 height 18
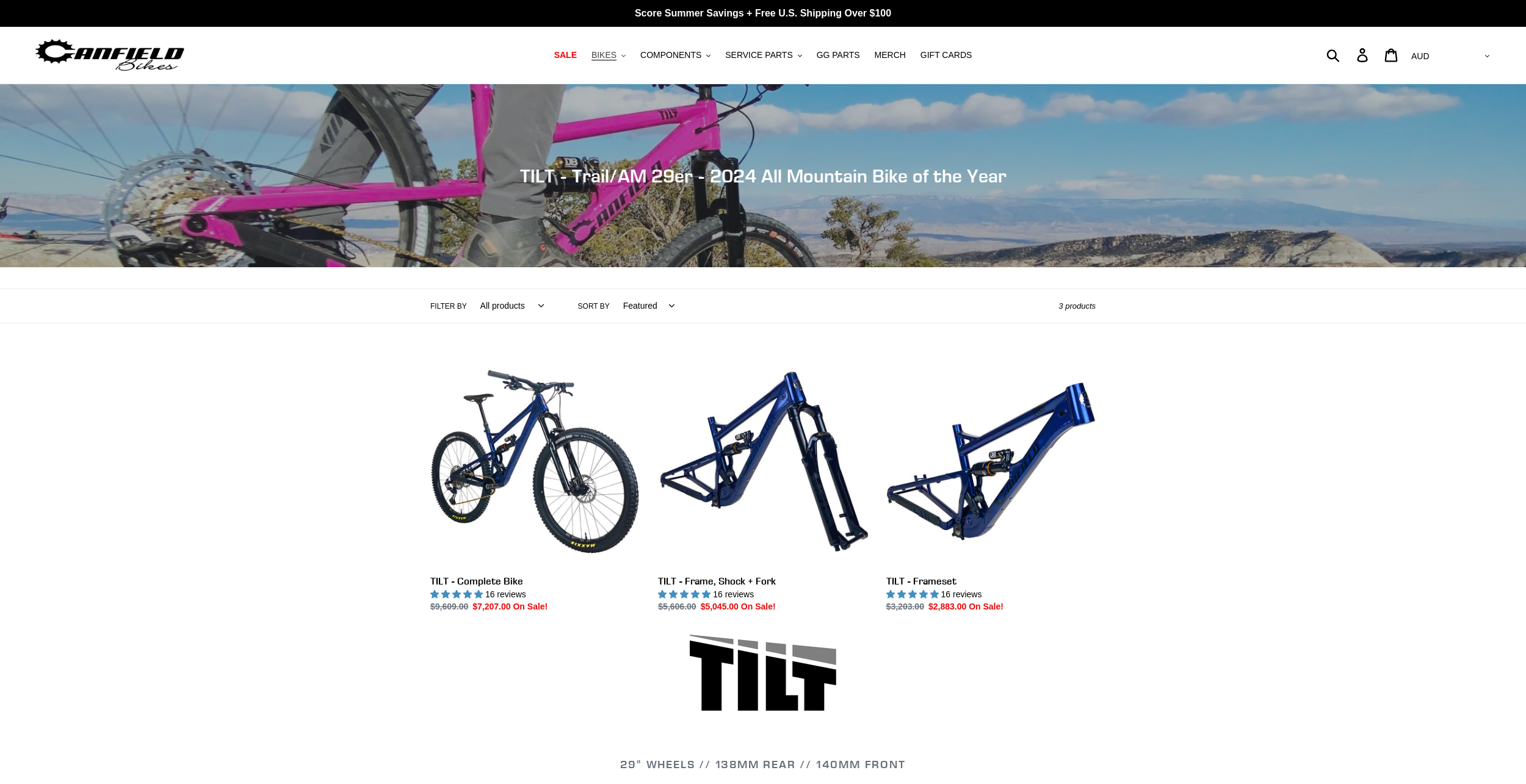
click at [629, 55] on button "BIKES .cls-1{fill:#231f20}" at bounding box center [608, 55] width 46 height 16
